Goal: Transaction & Acquisition: Book appointment/travel/reservation

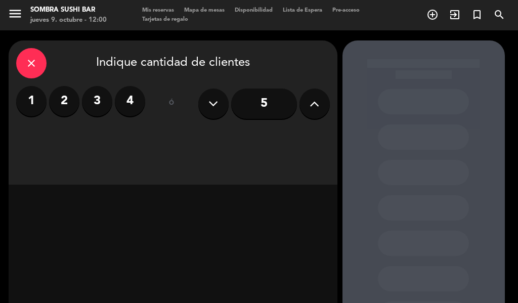
click at [65, 100] on label "2" at bounding box center [64, 101] width 30 height 30
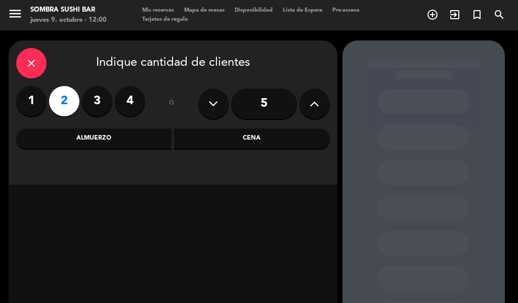
click at [256, 141] on div "Cena" at bounding box center [252, 138] width 156 height 20
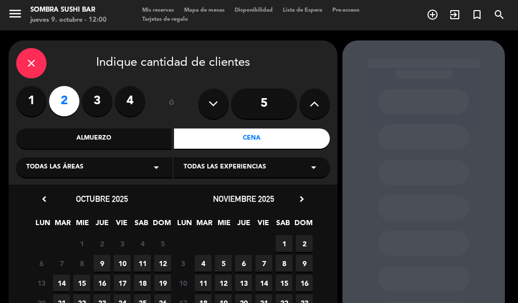
click at [102, 263] on span "9" at bounding box center [102, 263] width 17 height 17
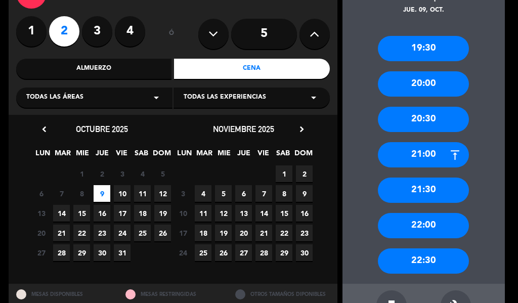
scroll to position [70, 0]
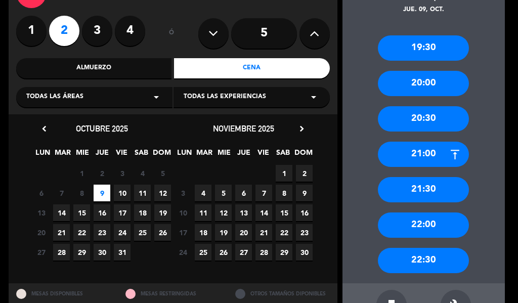
click at [408, 184] on div "21:30" at bounding box center [423, 189] width 91 height 25
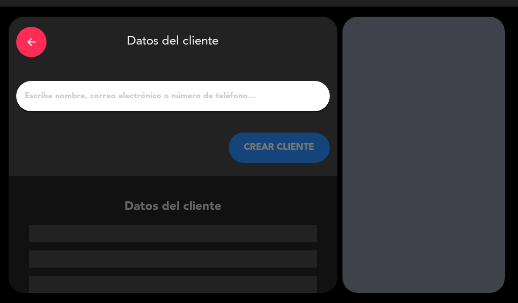
scroll to position [24, 0]
click at [96, 97] on input "1" at bounding box center [173, 96] width 298 height 14
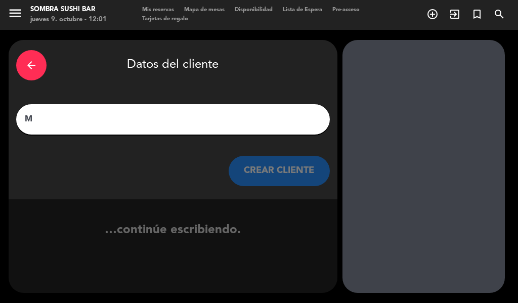
scroll to position [1, 0]
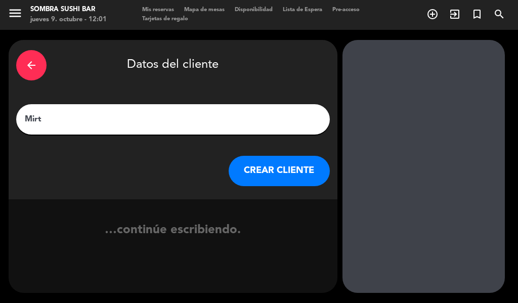
type input "[PERSON_NAME]"
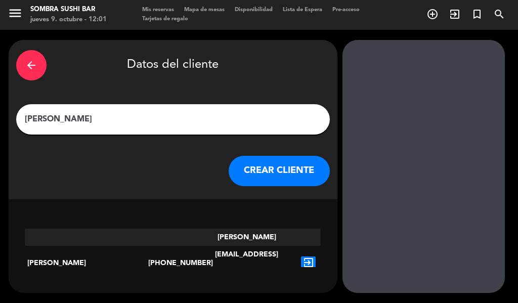
click at [302, 167] on button "CREAR CLIENTE" at bounding box center [279, 171] width 101 height 30
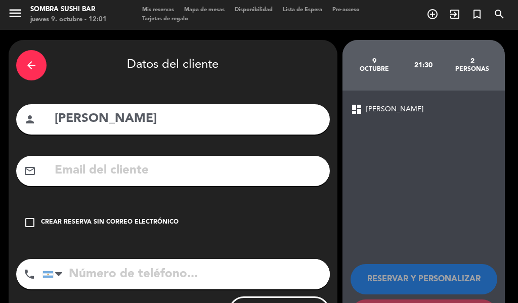
click at [16, 214] on div "check_box_outline_blank Crear reserva sin correo electrónico" at bounding box center [172, 222] width 313 height 30
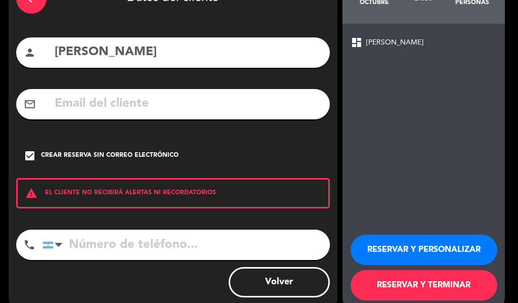
scroll to position [87, 0]
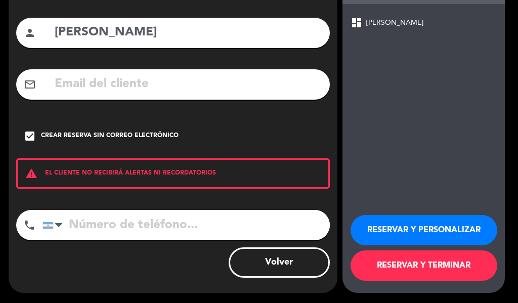
click at [96, 222] on input "tel" at bounding box center [185, 225] width 287 height 30
type input "1165023729"
click at [440, 257] on button "RESERVAR Y TERMINAR" at bounding box center [423, 265] width 147 height 30
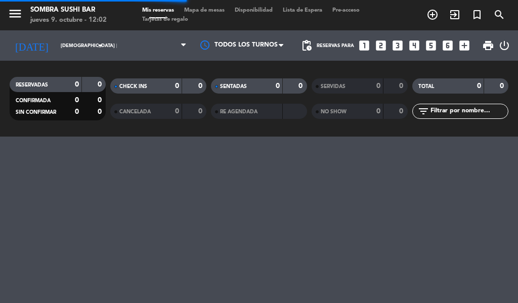
scroll to position [0, 0]
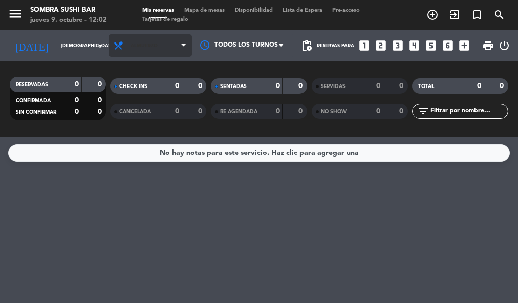
click at [178, 47] on span "Almuerzo" at bounding box center [150, 45] width 83 height 22
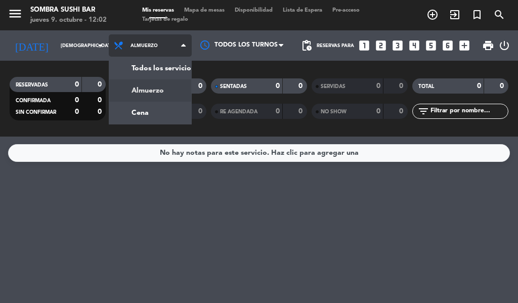
click at [150, 113] on div "menu Sombra Sushi Bar jueves 9. octubre - 12:02 Mis reservas Mapa de mesas Disp…" at bounding box center [259, 68] width 518 height 137
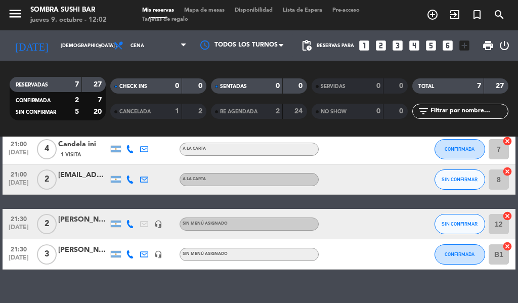
scroll to position [171, 0]
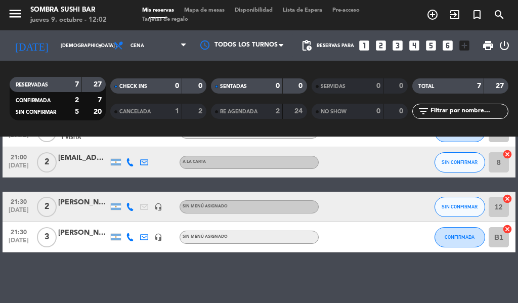
click at [82, 205] on div "[PERSON_NAME]" at bounding box center [83, 203] width 51 height 12
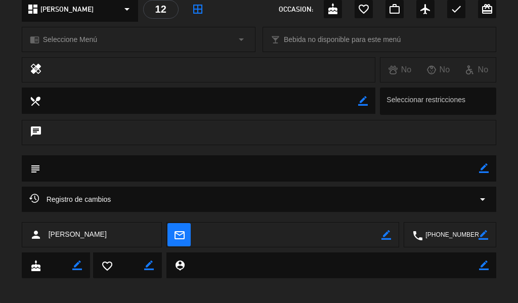
scroll to position [130, 0]
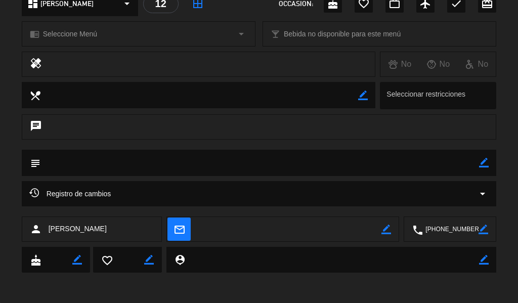
click at [91, 156] on textarea at bounding box center [259, 163] width 439 height 26
click at [89, 167] on textarea at bounding box center [259, 163] width 439 height 26
click at [92, 170] on textarea at bounding box center [259, 163] width 439 height 26
click at [92, 163] on textarea at bounding box center [259, 163] width 439 height 26
click at [102, 167] on textarea at bounding box center [259, 163] width 439 height 26
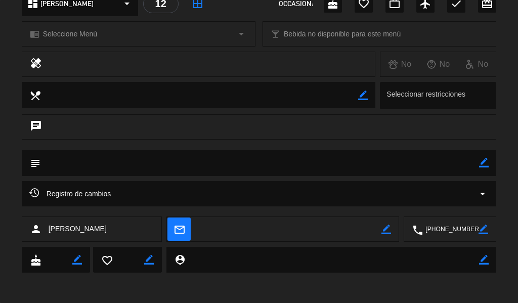
click at [484, 165] on icon "border_color" at bounding box center [484, 163] width 10 height 10
click at [482, 162] on icon at bounding box center [484, 163] width 10 height 10
click at [482, 163] on icon "border_color" at bounding box center [484, 163] width 10 height 10
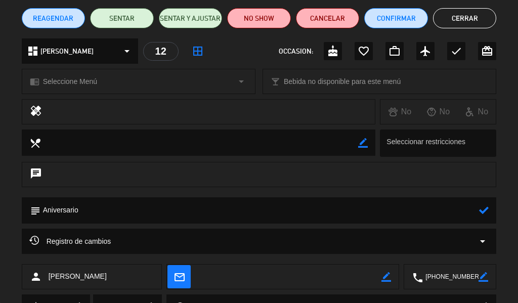
scroll to position [85, 0]
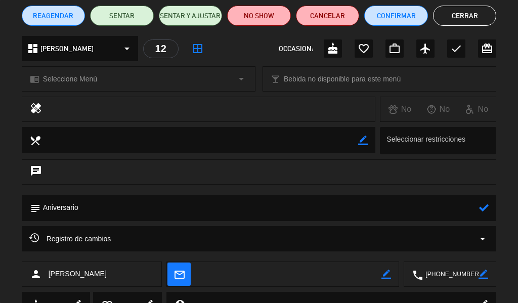
type textarea "Aniversario"
click at [368, 43] on icon "favorite_border" at bounding box center [363, 48] width 12 height 12
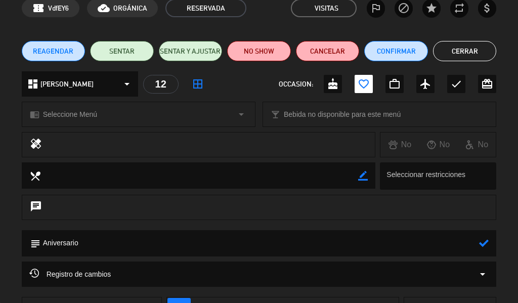
scroll to position [0, 0]
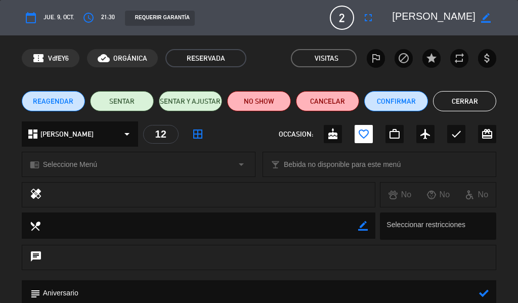
click at [456, 131] on icon "check" at bounding box center [456, 134] width 12 height 12
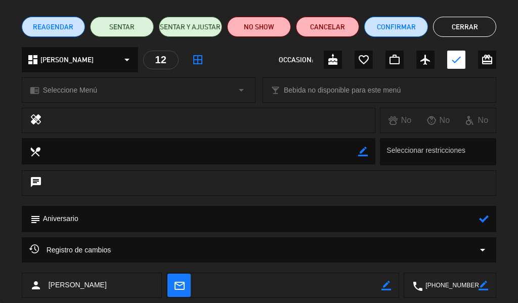
scroll to position [71, 0]
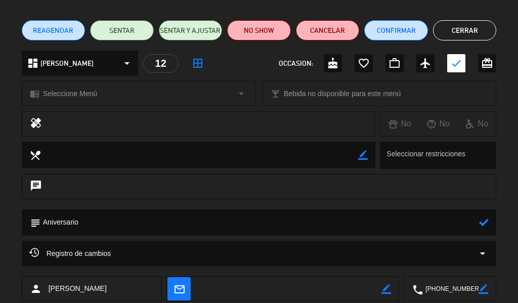
click at [363, 57] on div "favorite_border" at bounding box center [363, 63] width 18 height 18
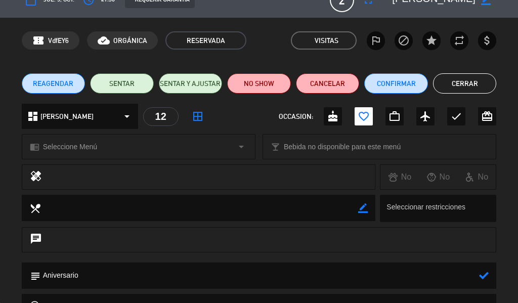
scroll to position [19, 0]
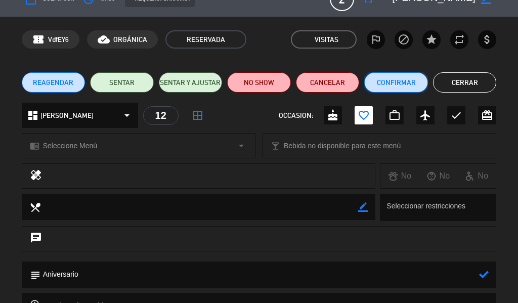
click at [393, 78] on button "Confirmar" at bounding box center [396, 82] width 64 height 20
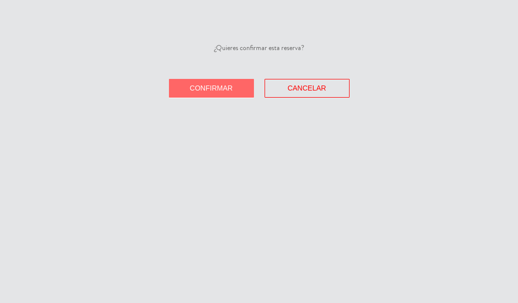
click at [235, 89] on button "Confirmar" at bounding box center [211, 88] width 85 height 19
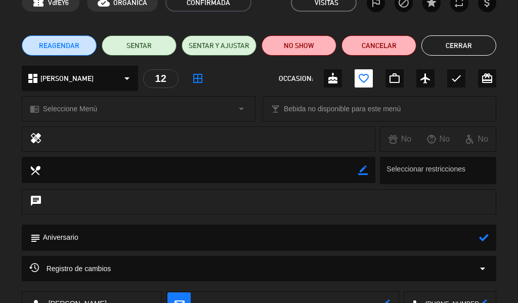
scroll to position [0, 0]
